Goal: Browse casually

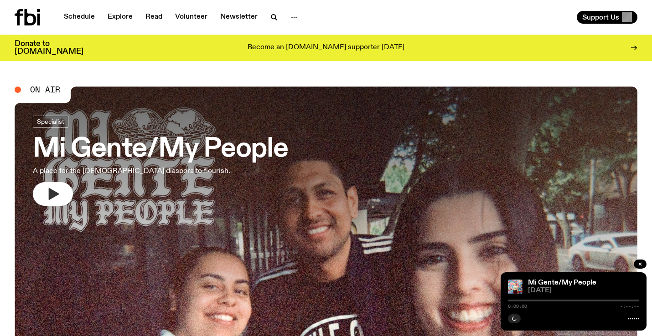
click at [53, 192] on icon "button" at bounding box center [54, 194] width 10 height 12
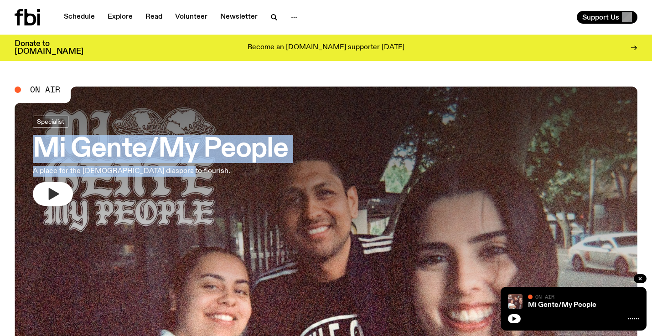
click at [56, 194] on icon "button" at bounding box center [54, 194] width 10 height 12
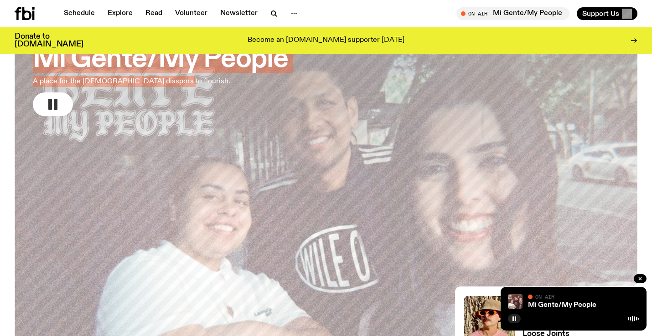
scroll to position [76, 0]
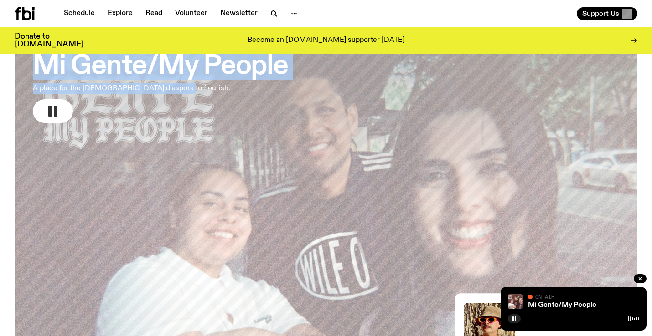
click at [51, 108] on rect "button" at bounding box center [50, 111] width 4 height 11
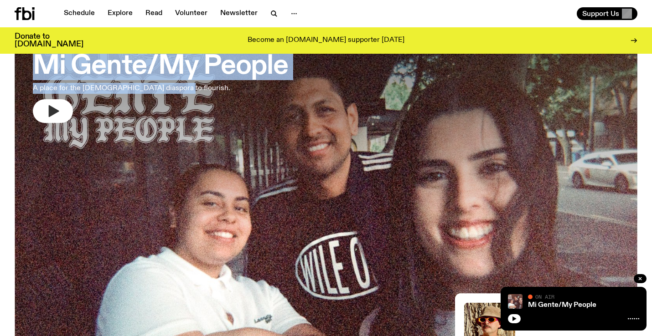
click at [51, 108] on icon "button" at bounding box center [54, 111] width 10 height 12
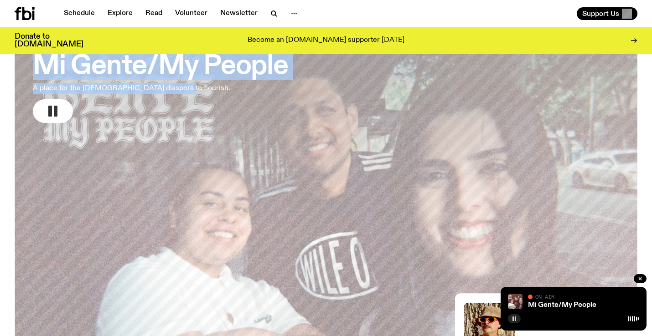
click at [511, 321] on icon "button" at bounding box center [513, 318] width 5 height 5
